Goal: Information Seeking & Learning: Learn about a topic

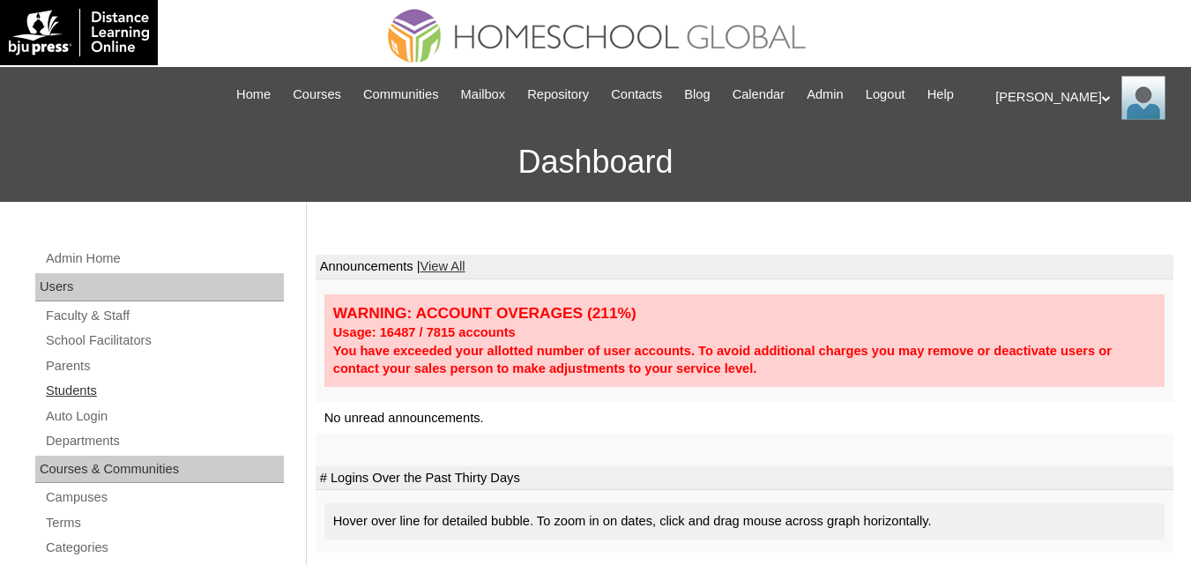
click at [72, 402] on link "Students" at bounding box center [164, 391] width 240 height 22
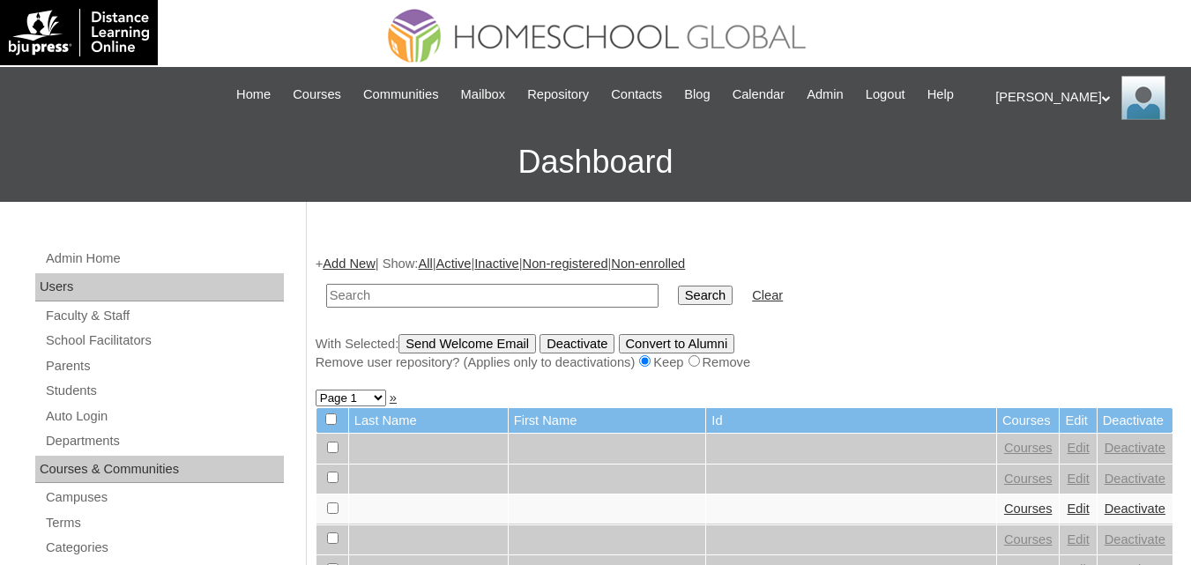
click at [502, 308] on input "text" at bounding box center [492, 296] width 332 height 24
type input "Andrew Liam"
click at [678, 305] on input "Search" at bounding box center [705, 295] width 55 height 19
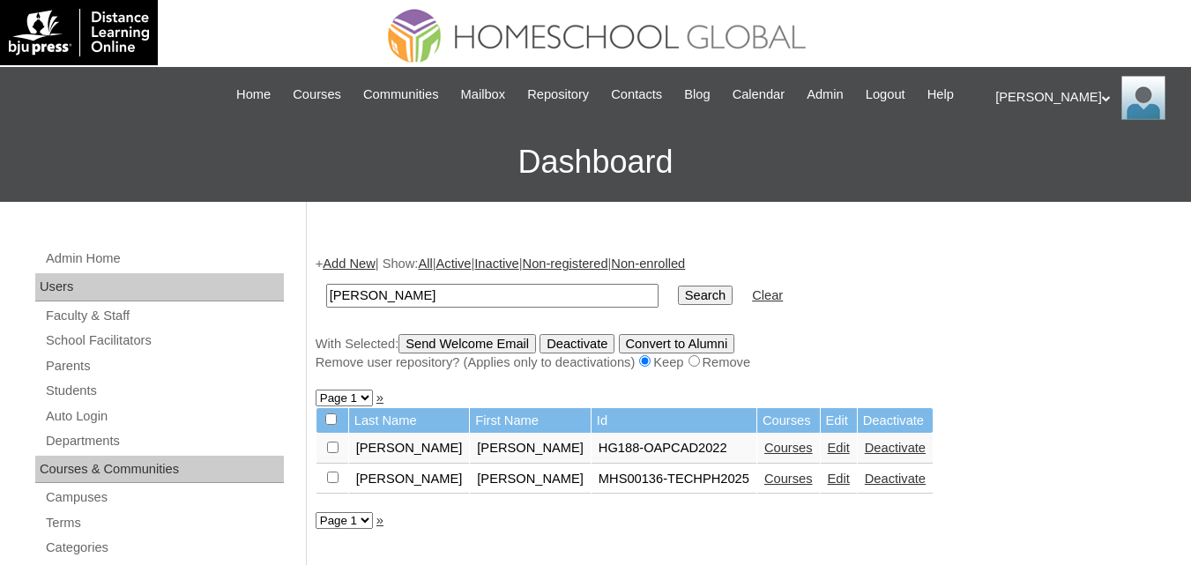
click at [764, 486] on link "Courses" at bounding box center [788, 479] width 48 height 14
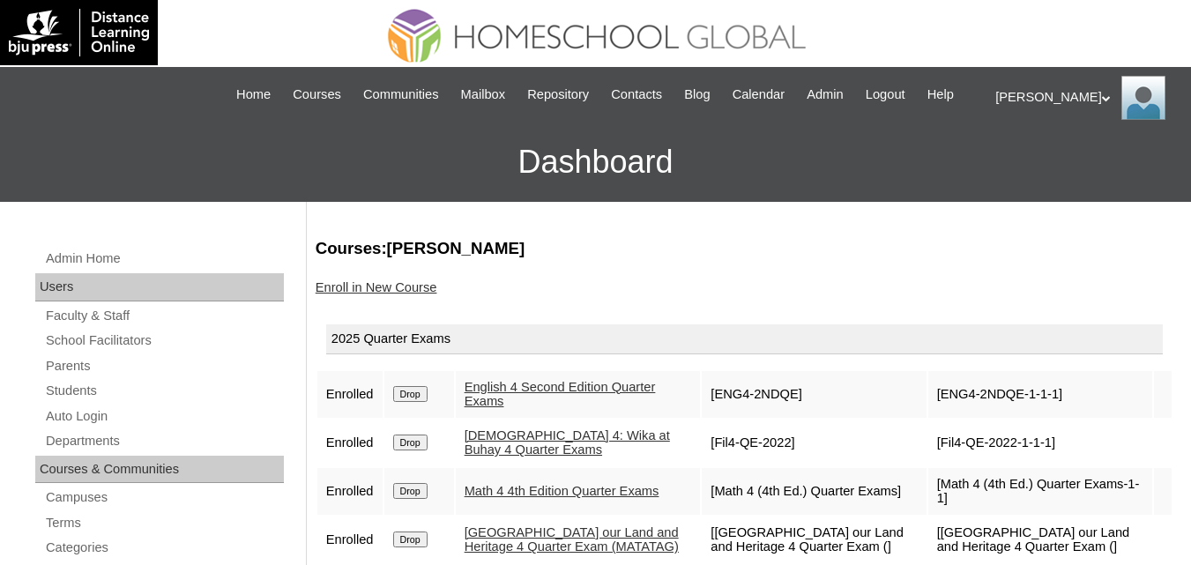
click at [323, 81] on div "|N|Staff|| Skip to Main Content Skip to Sub Navigation Home Courses Communities…" at bounding box center [595, 95] width 764 height 38
click at [314, 97] on span "Courses" at bounding box center [317, 95] width 48 height 20
